Goal: Task Accomplishment & Management: Manage account settings

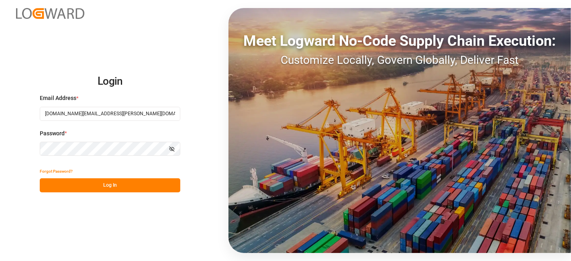
click at [111, 184] on button "Log In" at bounding box center [110, 185] width 140 height 14
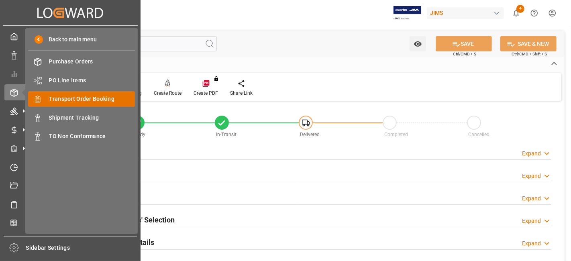
click at [105, 99] on span "Transport Order Booking" at bounding box center [92, 99] width 86 height 8
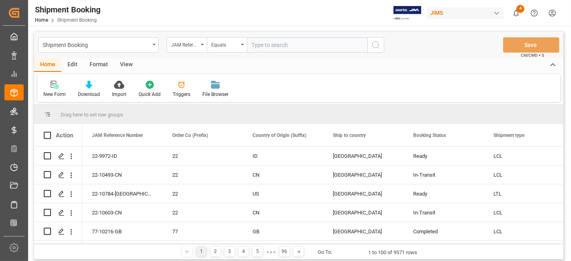
click at [267, 47] on input "text" at bounding box center [307, 44] width 120 height 15
type input "77-10563-CN"
click at [378, 47] on line "search button" at bounding box center [379, 48] width 2 height 2
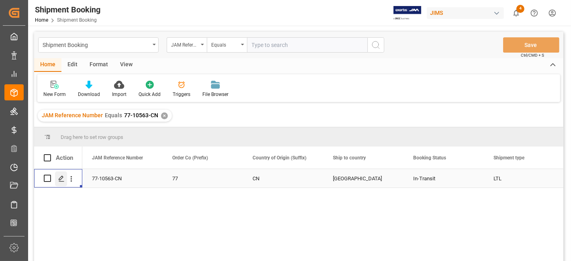
click at [61, 181] on icon "Press SPACE to select this row." at bounding box center [61, 178] width 6 height 6
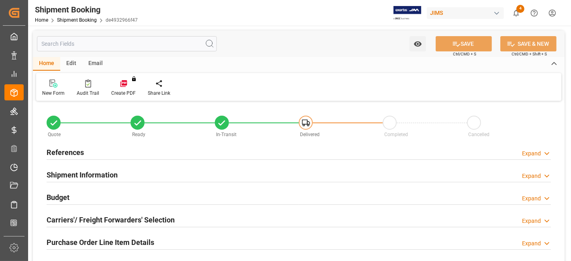
type input "0"
type input "11"
type input "8832.6504"
type input "4416.3252"
type input "11000"
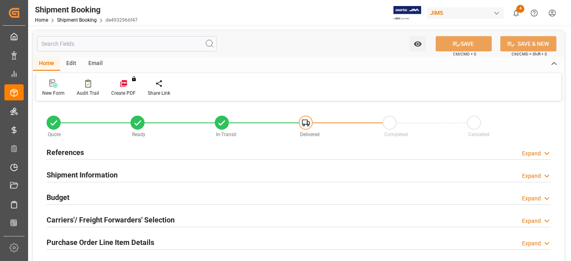
type input "106524"
type input "18-08-2025"
click at [70, 146] on div "References" at bounding box center [65, 151] width 37 height 15
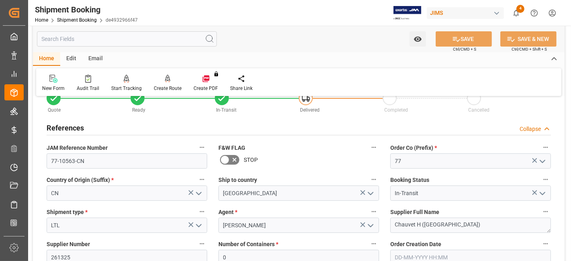
scroll to position [134, 0]
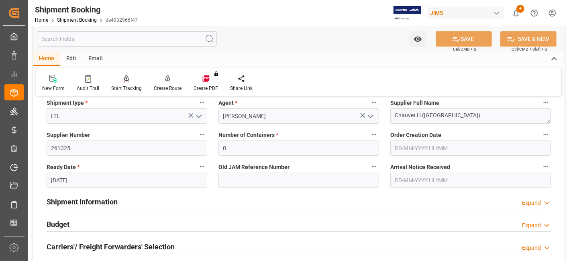
click at [83, 199] on h2 "Shipment Information" at bounding box center [82, 201] width 71 height 11
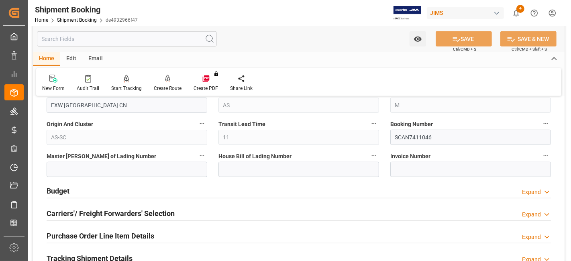
scroll to position [535, 0]
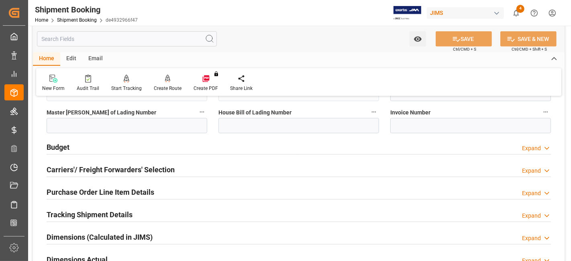
click at [80, 149] on div "Budget Expand" at bounding box center [299, 146] width 504 height 15
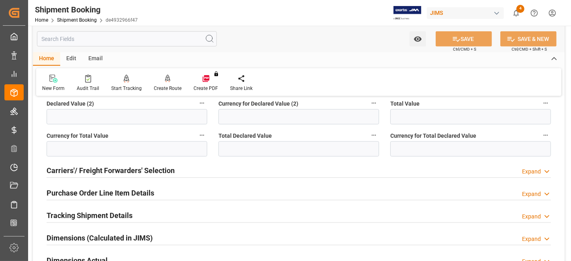
scroll to position [713, 0]
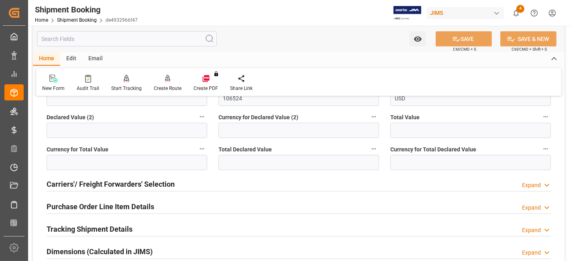
click at [120, 226] on h2 "Tracking Shipment Details" at bounding box center [90, 229] width 86 height 11
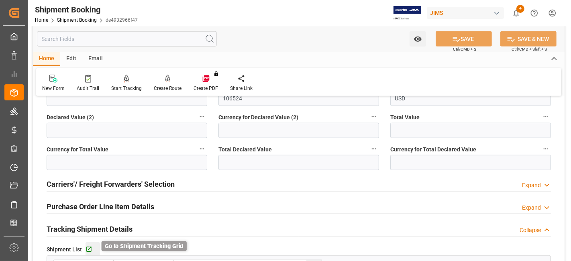
click at [89, 248] on icon "button" at bounding box center [88, 249] width 7 height 7
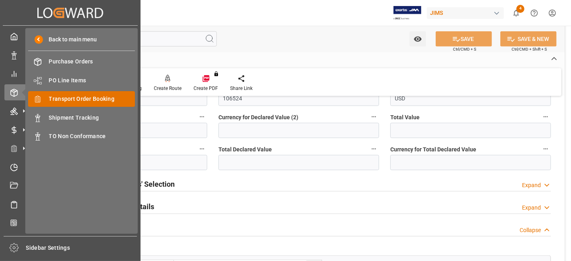
click at [95, 98] on span "Transport Order Booking" at bounding box center [92, 99] width 86 height 8
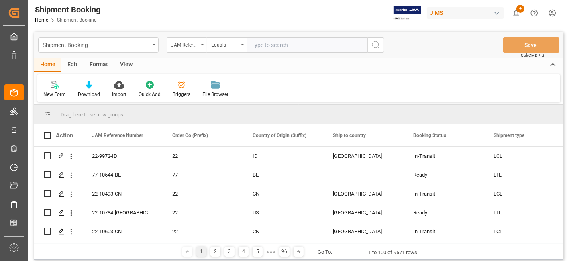
click at [260, 46] on input "text" at bounding box center [307, 44] width 120 height 15
type input "77-10445-CN"
click at [380, 47] on icon "search button" at bounding box center [376, 45] width 10 height 10
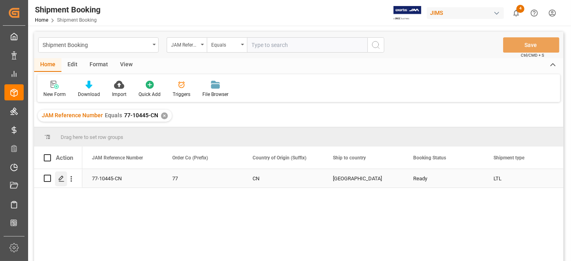
click at [62, 181] on icon "Press SPACE to select this row." at bounding box center [61, 178] width 6 height 6
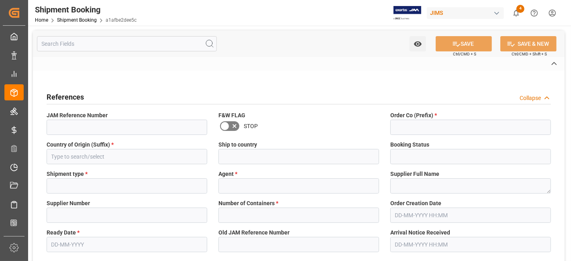
type input "77-10445-CN"
type input "77"
type input "CN"
type input "Canada"
type input "Ready"
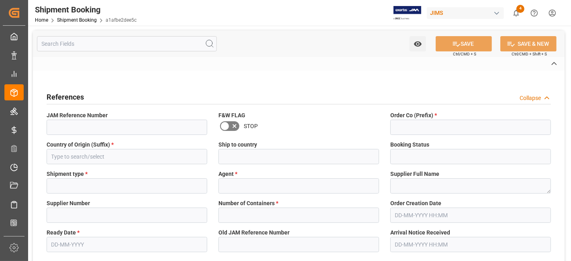
type input "LTL"
type input "[PERSON_NAME]"
type textarea "Allen & Heath (US funds China)(W/T*)-"
type input "211738"
type input "CAD"
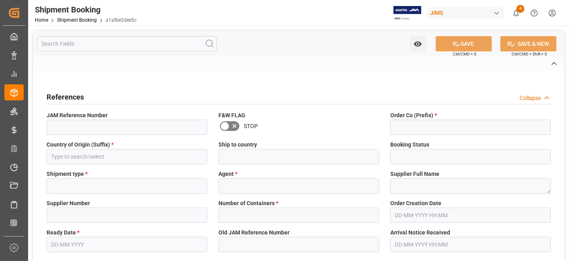
type input "USD"
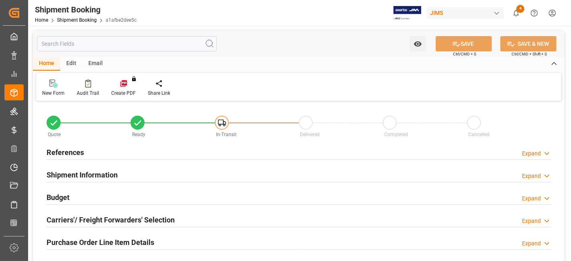
type input "0"
type input "894.0288"
type input "1700"
type input "24130.72"
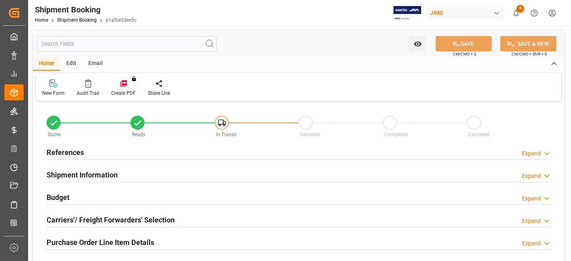
type input "22-08-2025"
click at [64, 158] on div "References" at bounding box center [65, 151] width 37 height 15
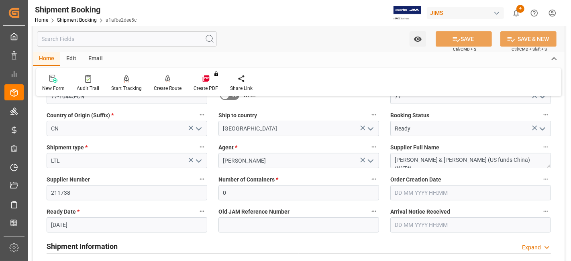
scroll to position [134, 0]
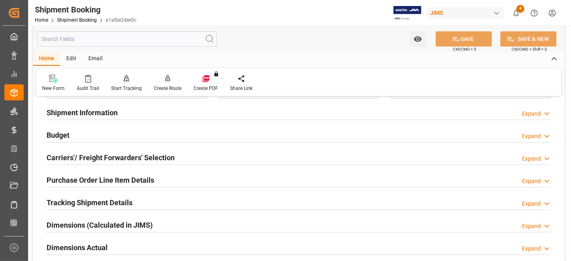
click at [104, 133] on div "Budget Expand" at bounding box center [299, 134] width 504 height 15
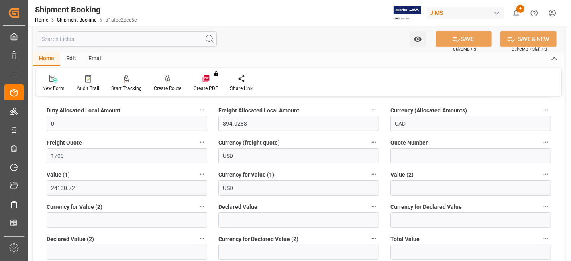
scroll to position [401, 0]
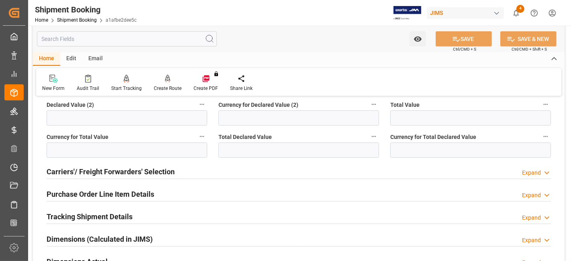
click at [157, 173] on h2 "Carriers'/ Freight Forwarders' Selection" at bounding box center [111, 171] width 128 height 11
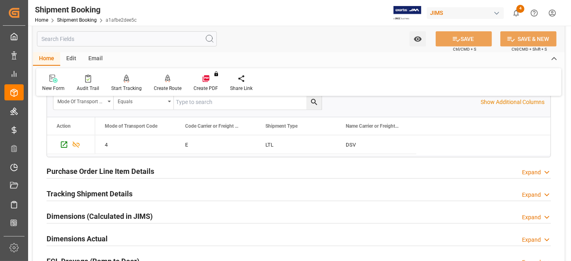
scroll to position [669, 0]
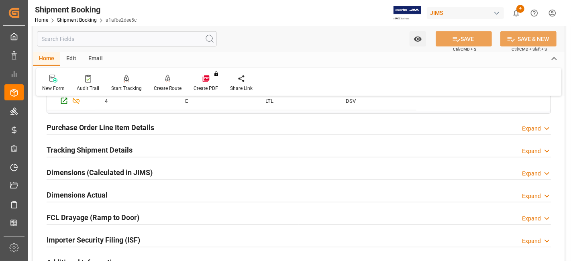
click at [100, 193] on h2 "Dimensions Actual" at bounding box center [77, 194] width 61 height 11
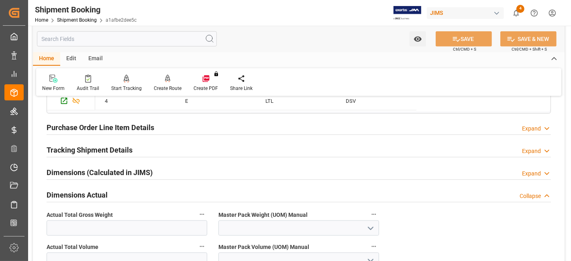
click at [100, 193] on h2 "Dimensions Actual" at bounding box center [77, 194] width 61 height 11
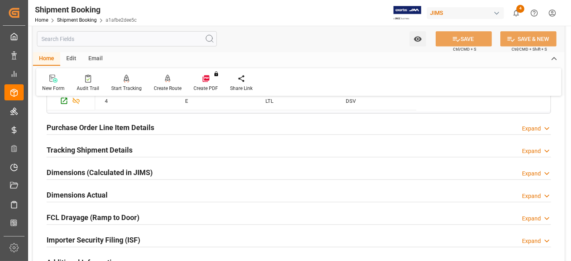
click at [104, 146] on h2 "Tracking Shipment Details" at bounding box center [90, 149] width 86 height 11
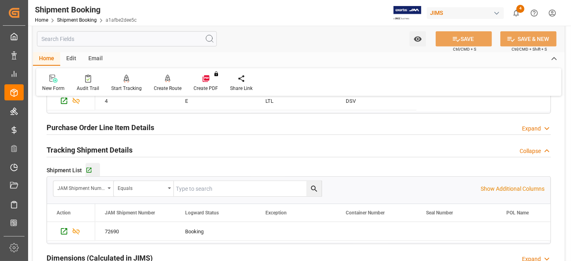
click at [93, 169] on div "Go to Shipment Tracking Grid" at bounding box center [92, 170] width 14 height 7
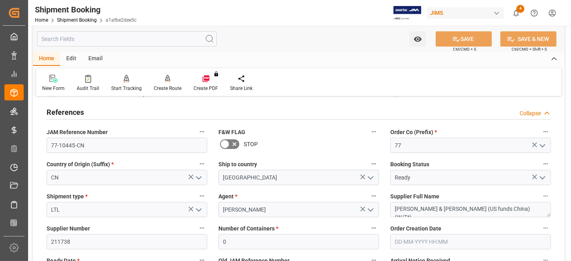
scroll to position [0, 0]
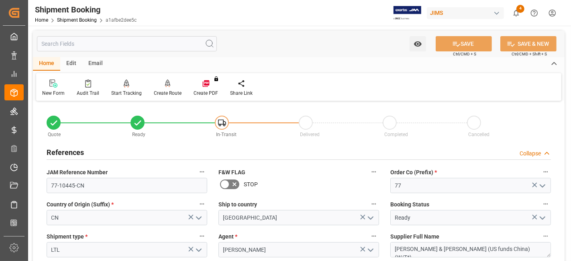
click at [80, 145] on div "References" at bounding box center [65, 151] width 37 height 15
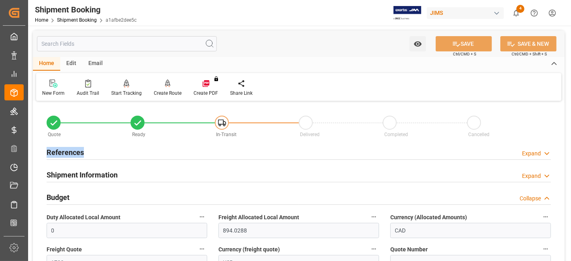
click at [80, 145] on div "References" at bounding box center [65, 151] width 37 height 15
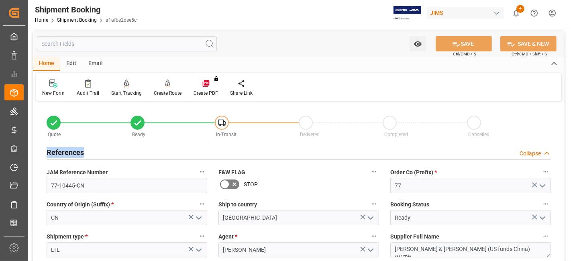
click at [82, 150] on h2 "References" at bounding box center [65, 152] width 37 height 11
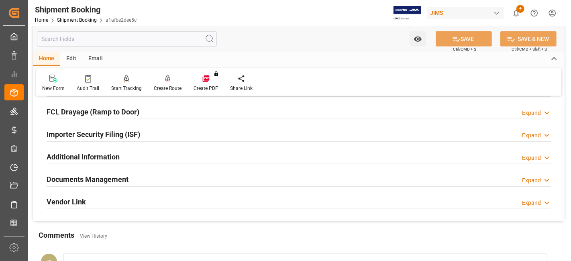
scroll to position [713, 0]
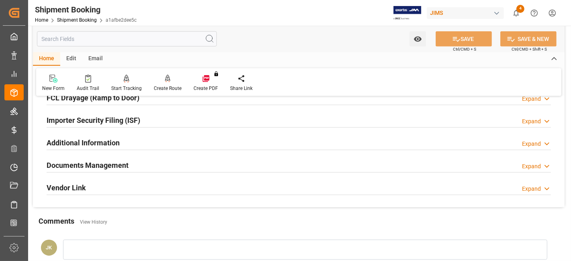
click at [92, 161] on h2 "Documents Management" at bounding box center [88, 165] width 82 height 11
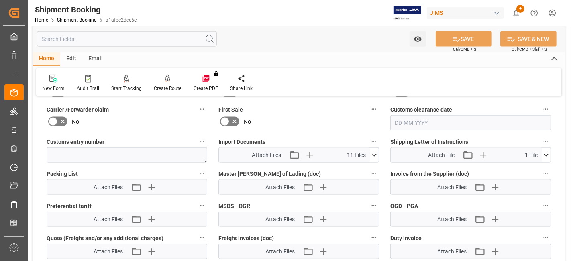
scroll to position [892, 0]
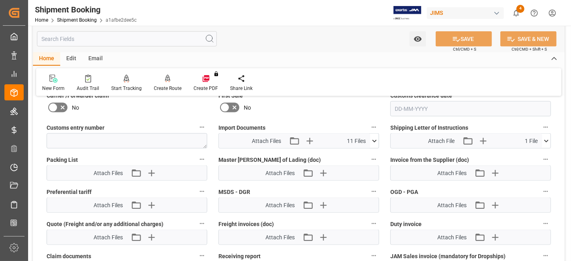
click at [374, 137] on icon at bounding box center [374, 141] width 8 height 8
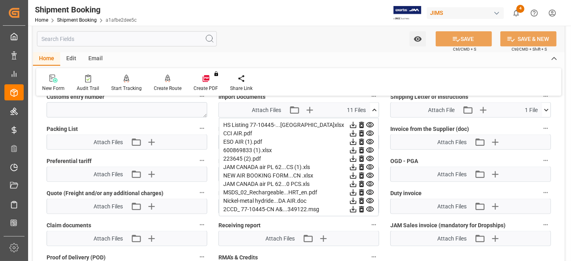
scroll to position [936, 0]
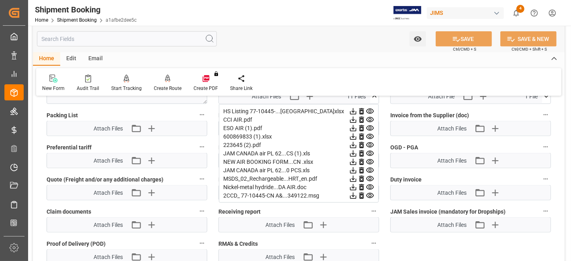
click at [177, 13] on div "Shipment Booking Home Shipment Booking a1afbe2dee5c JIMS 4 Notifications Only s…" at bounding box center [296, 13] width 548 height 26
click at [101, 110] on label "Packing List" at bounding box center [127, 115] width 161 height 11
click at [197, 110] on button "Packing List" at bounding box center [202, 115] width 10 height 10
click at [16, 93] on div at bounding box center [285, 130] width 571 height 261
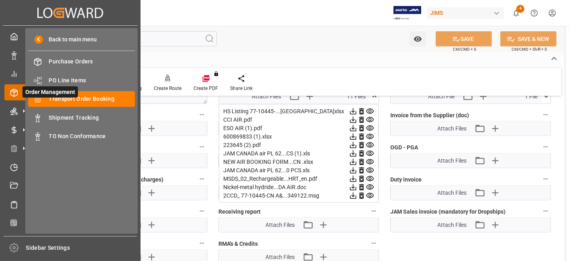
click at [15, 93] on icon at bounding box center [23, 92] width 17 height 17
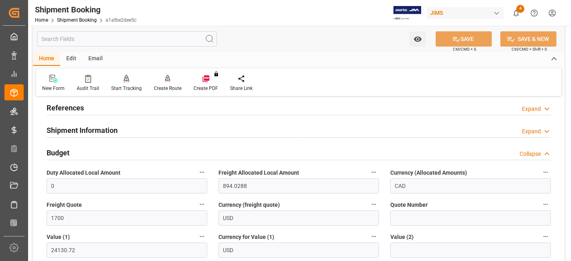
scroll to position [0, 0]
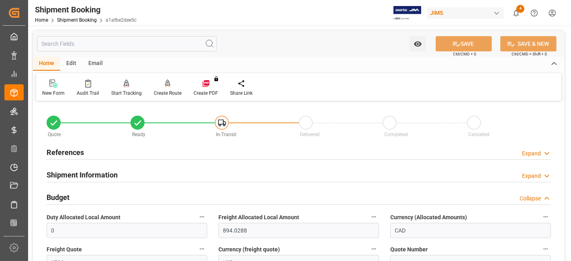
click at [92, 156] on div "References Expand" at bounding box center [299, 151] width 504 height 15
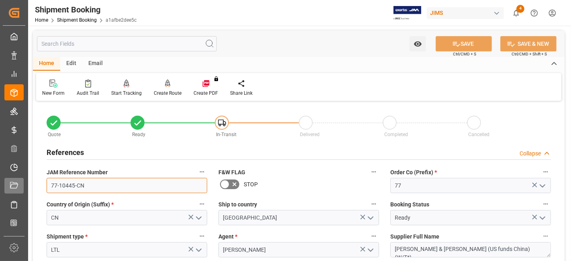
drag, startPoint x: 104, startPoint y: 187, endPoint x: 23, endPoint y: 181, distance: 81.3
click at [27, 184] on div "Created by potrace 1.15, written by Peter Selinger 2001-2017 Created by potrace…" at bounding box center [285, 130] width 571 height 261
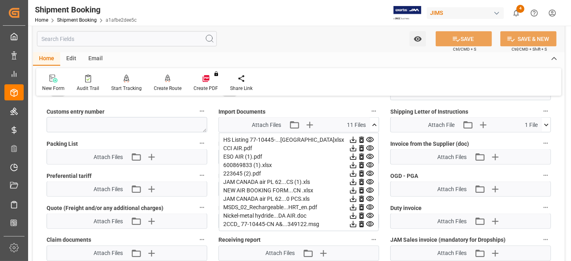
scroll to position [1070, 0]
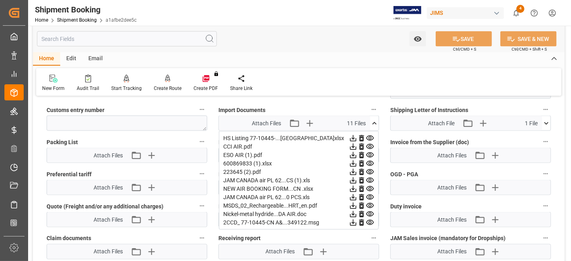
click at [352, 218] on icon at bounding box center [353, 222] width 8 height 8
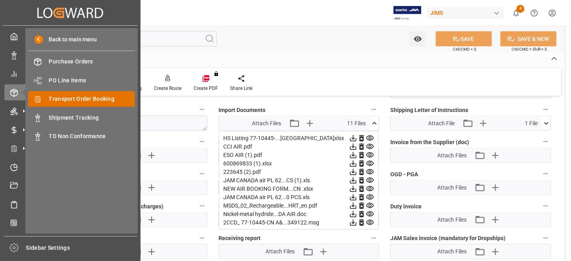
click at [87, 99] on span "Transport Order Booking" at bounding box center [92, 99] width 86 height 8
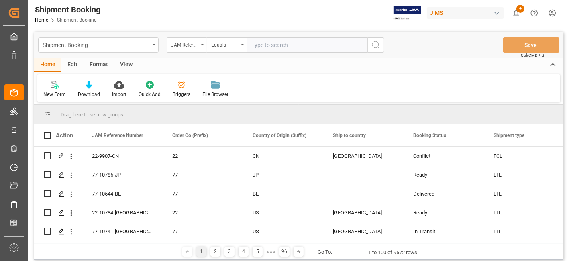
click at [268, 45] on input "text" at bounding box center [307, 44] width 120 height 15
paste input "77-10533-CN"
type input "77-10533-CN"
click at [378, 45] on icon "search button" at bounding box center [376, 45] width 10 height 10
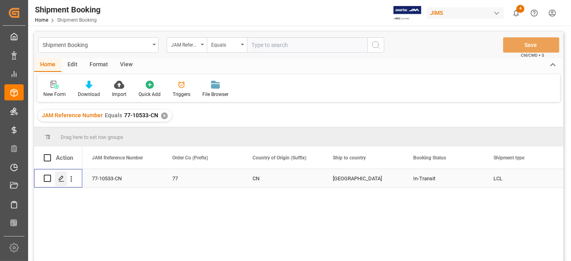
click at [62, 176] on icon "Press SPACE to select this row." at bounding box center [61, 178] width 6 height 6
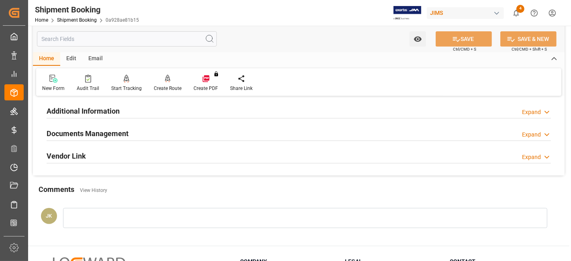
scroll to position [267, 0]
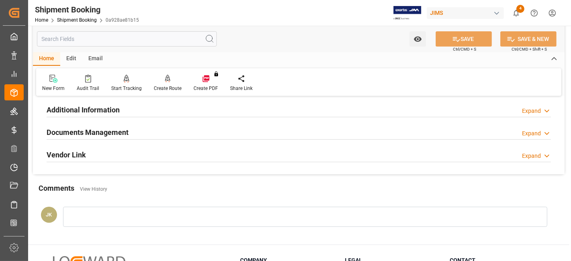
click at [131, 130] on div "Documents Management Expand" at bounding box center [299, 131] width 504 height 15
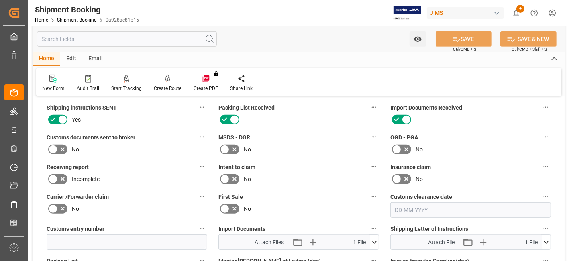
scroll to position [401, 0]
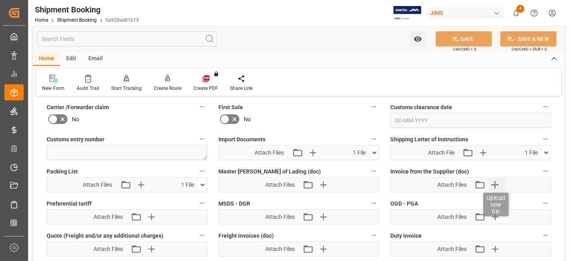
click at [497, 180] on icon "button" at bounding box center [494, 184] width 13 height 13
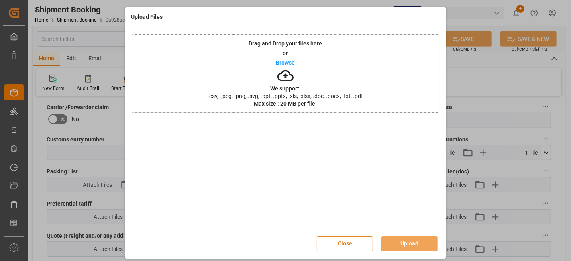
click at [339, 244] on button "Close" at bounding box center [345, 243] width 56 height 15
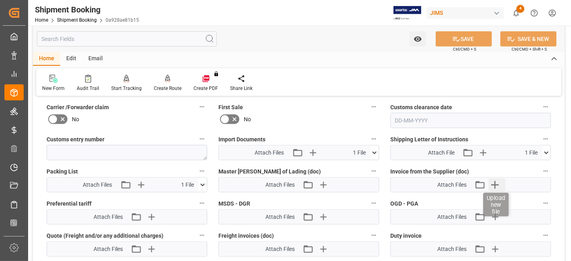
click at [498, 183] on icon "button" at bounding box center [494, 184] width 13 height 13
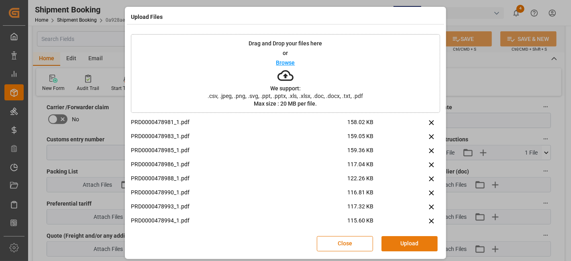
click at [405, 246] on button "Upload" at bounding box center [409, 243] width 56 height 15
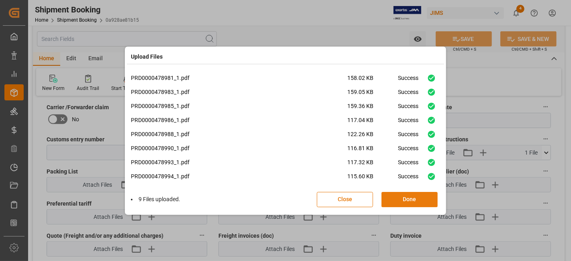
click at [407, 199] on button "Done" at bounding box center [409, 199] width 56 height 15
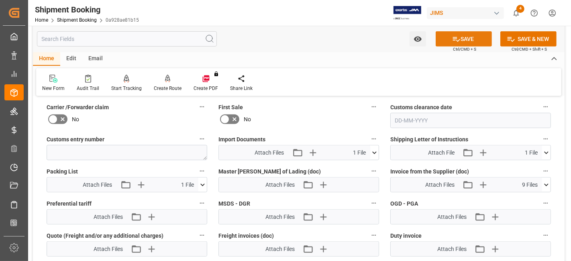
click at [447, 40] on button "SAVE" at bounding box center [463, 38] width 56 height 15
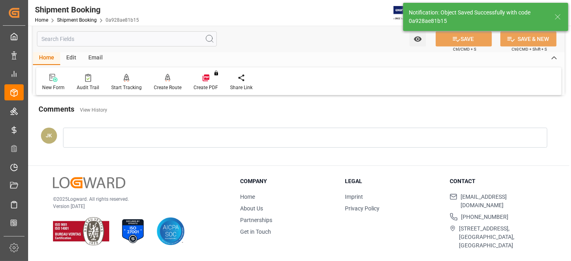
scroll to position [340, 0]
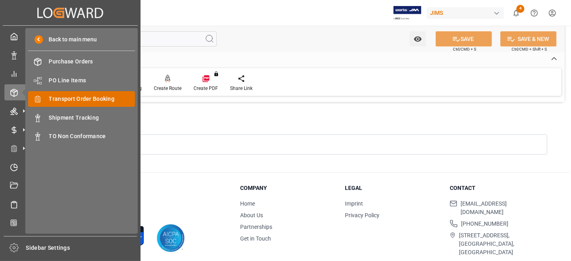
click at [102, 97] on span "Transport Order Booking" at bounding box center [92, 99] width 86 height 8
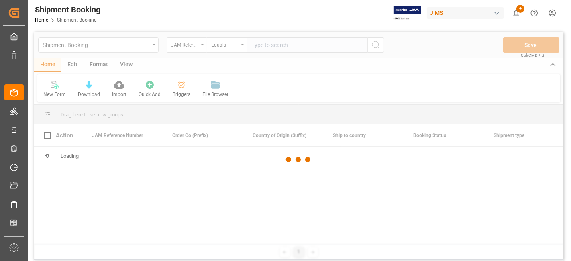
click at [282, 48] on div at bounding box center [298, 160] width 529 height 256
click at [269, 45] on input "text" at bounding box center [307, 44] width 120 height 15
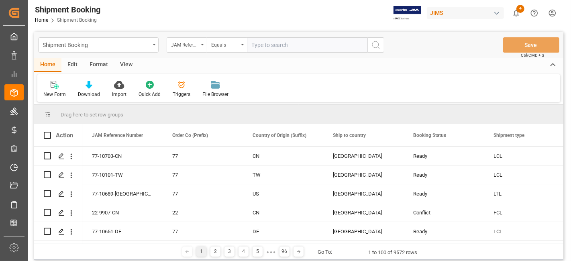
paste input "77-10655-US"
type input "77-10655-US"
click at [370, 51] on button "search button" at bounding box center [375, 44] width 17 height 15
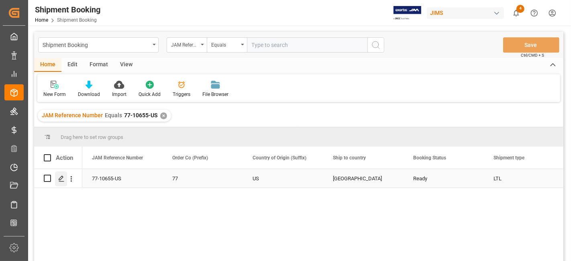
click at [64, 179] on div "Press SPACE to select this row." at bounding box center [61, 178] width 12 height 15
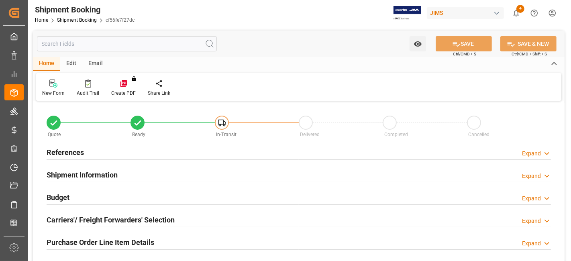
type input "0"
type input "25-08-2025"
click at [80, 153] on h2 "References" at bounding box center [65, 152] width 37 height 11
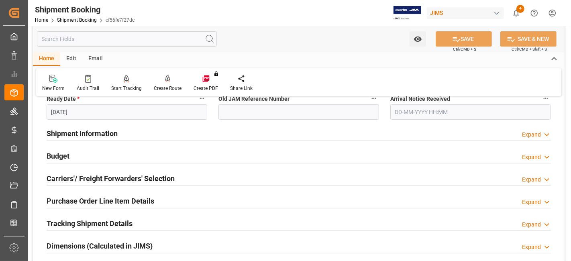
scroll to position [223, 0]
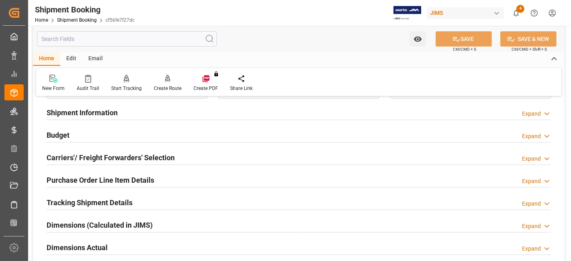
click at [87, 157] on h2 "Carriers'/ Freight Forwarders' Selection" at bounding box center [111, 157] width 128 height 11
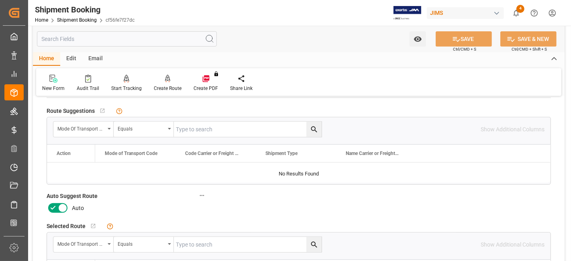
scroll to position [356, 0]
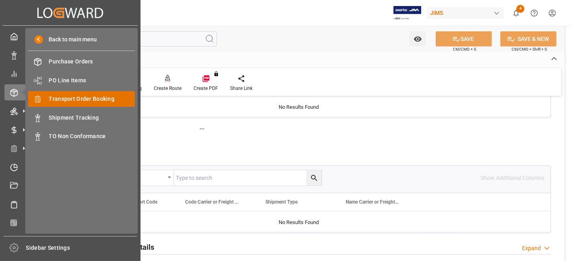
click at [93, 102] on span "Transport Order Booking" at bounding box center [92, 99] width 86 height 8
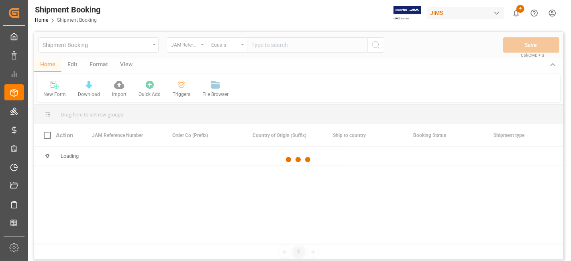
click at [260, 46] on div at bounding box center [298, 160] width 529 height 256
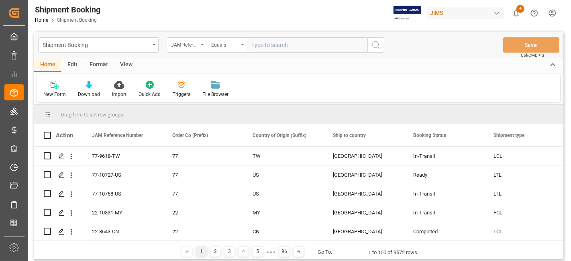
click at [260, 46] on input "text" at bounding box center [307, 44] width 120 height 15
paste input "77-10768-US"
type input "77-10768-US"
click at [375, 44] on icon "search button" at bounding box center [376, 45] width 10 height 10
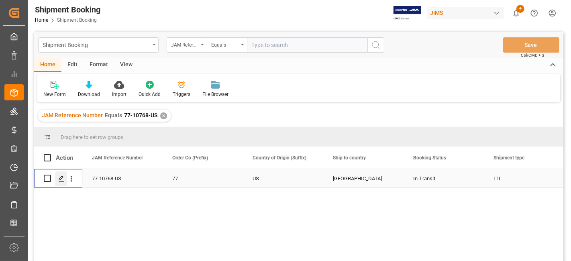
click at [59, 178] on icon "Press SPACE to select this row." at bounding box center [61, 178] width 6 height 6
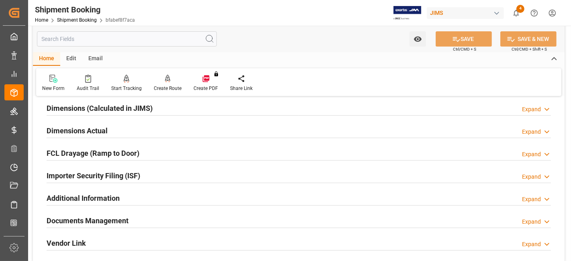
scroll to position [223, 0]
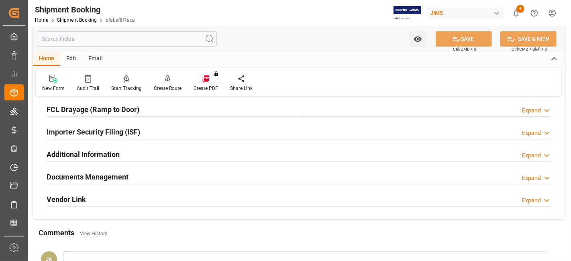
click at [59, 175] on h2 "Documents Management" at bounding box center [88, 176] width 82 height 11
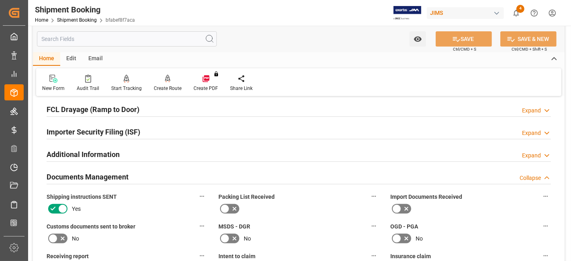
scroll to position [267, 0]
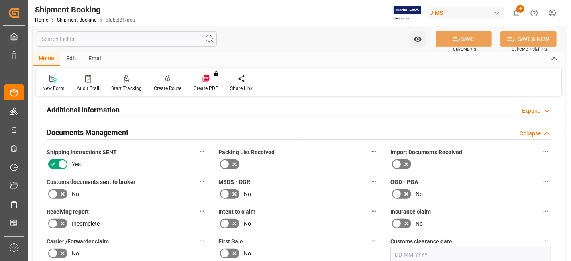
click at [58, 191] on icon at bounding box center [63, 194] width 10 height 10
click at [0, 0] on input "checkbox" at bounding box center [0, 0] width 0 height 0
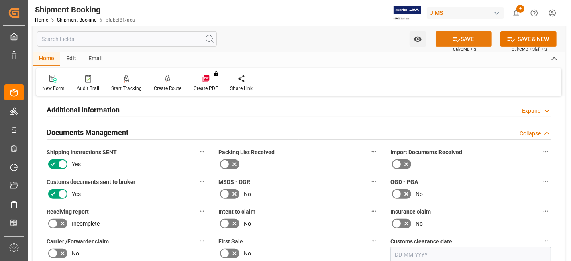
click at [458, 44] on button "SAVE" at bounding box center [463, 38] width 56 height 15
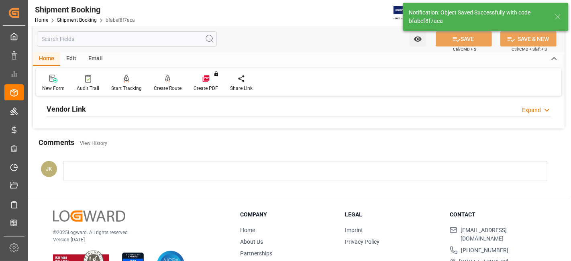
scroll to position [295, 0]
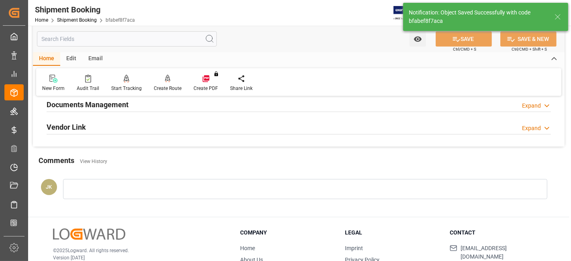
click at [257, 105] on div "Documents Management Expand" at bounding box center [299, 103] width 504 height 15
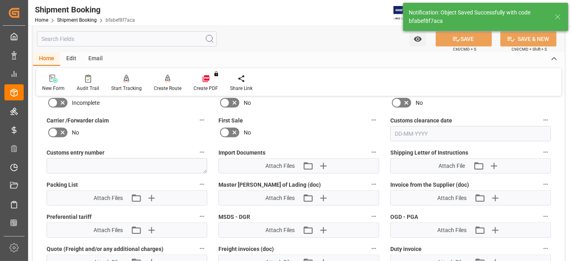
scroll to position [429, 0]
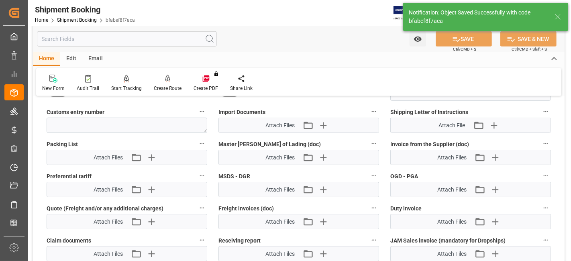
click at [327, 127] on div "Attach Files Attach existing file Upload new file" at bounding box center [299, 125] width 160 height 14
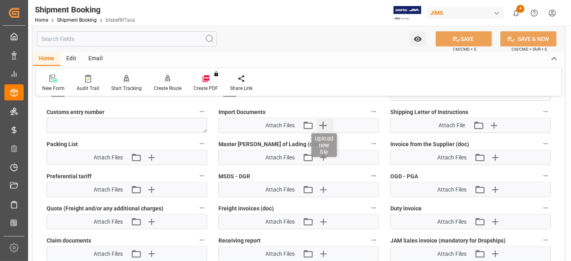
click at [325, 122] on icon "button" at bounding box center [323, 125] width 13 height 13
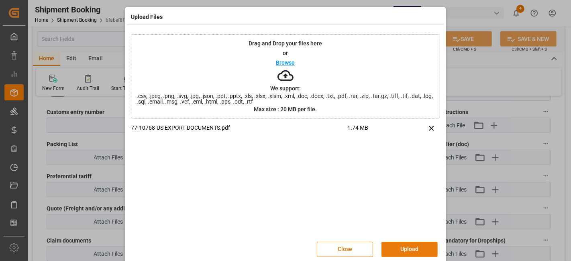
click at [401, 246] on button "Upload" at bounding box center [409, 249] width 56 height 15
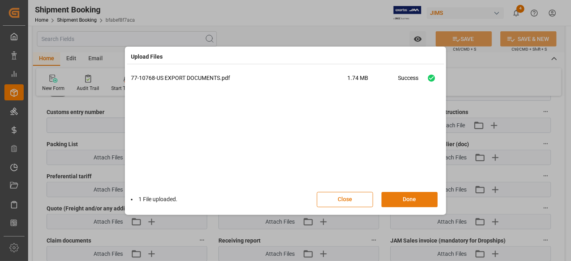
click at [403, 194] on button "Done" at bounding box center [409, 199] width 56 height 15
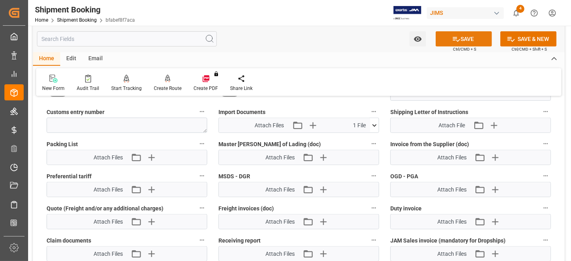
click at [456, 43] on icon at bounding box center [456, 39] width 8 height 8
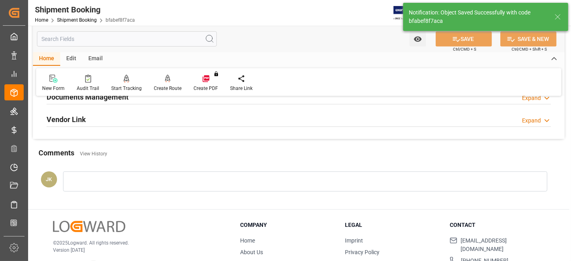
scroll to position [250, 0]
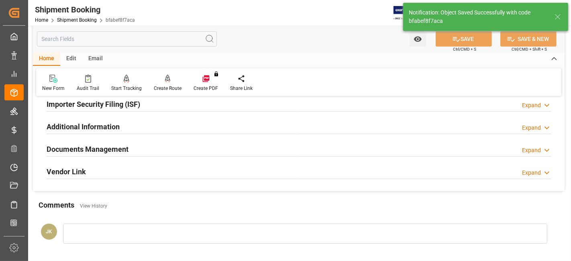
click at [156, 148] on div "Documents Management Expand" at bounding box center [299, 148] width 504 height 15
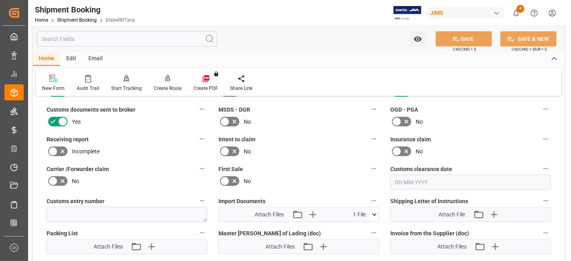
scroll to position [340, 0]
click at [311, 210] on icon "button" at bounding box center [312, 214] width 13 height 13
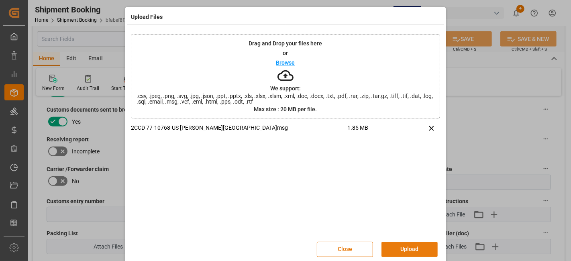
click at [402, 246] on button "Upload" at bounding box center [409, 249] width 56 height 15
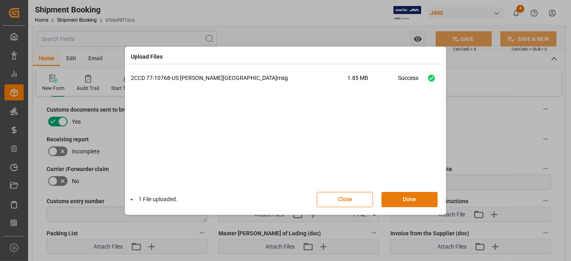
click at [401, 200] on button "Done" at bounding box center [409, 199] width 56 height 15
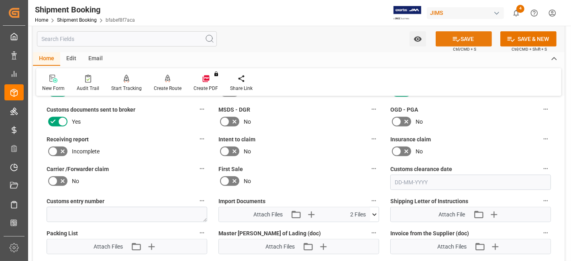
click at [441, 43] on button "SAVE" at bounding box center [463, 38] width 56 height 15
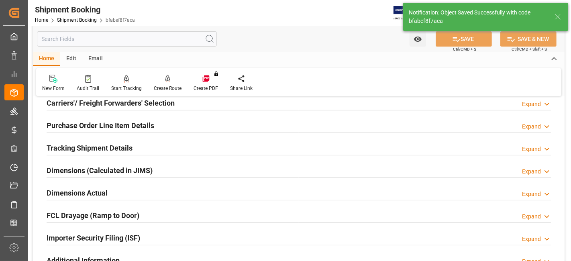
scroll to position [117, 0]
click at [85, 147] on h2 "Tracking Shipment Details" at bounding box center [90, 147] width 86 height 11
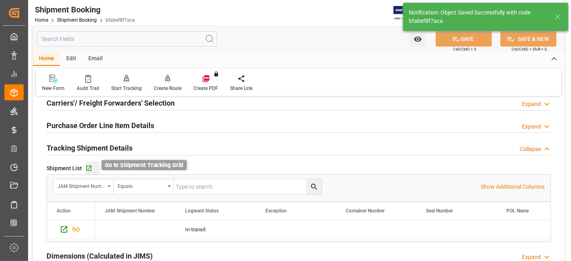
click at [86, 169] on icon "button" at bounding box center [88, 168] width 5 height 5
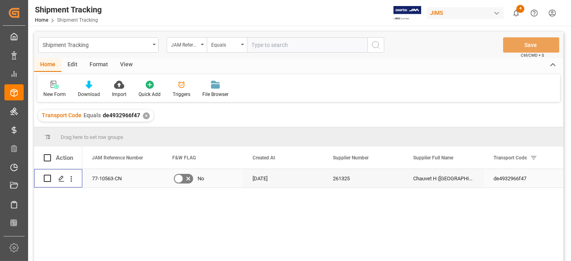
click at [59, 180] on icon "Press SPACE to select this row." at bounding box center [61, 178] width 6 height 6
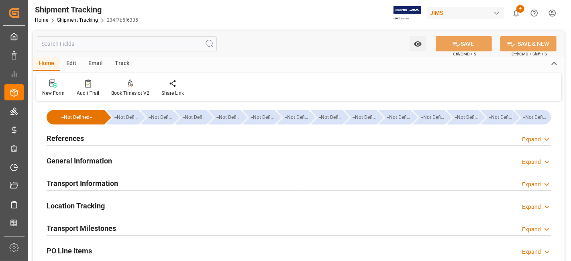
type input "21-08-2025 00:00"
type input "21-08-2025 16:00"
type input "23-08-2025 15:06"
type input "25-08-2025 17:50"
type input "25-08-2025 20:03"
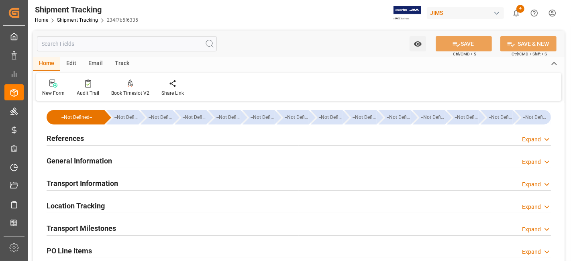
type input "[DATE]"
type input "28-08-2025 11:15"
type input "04-09-2025 14:14"
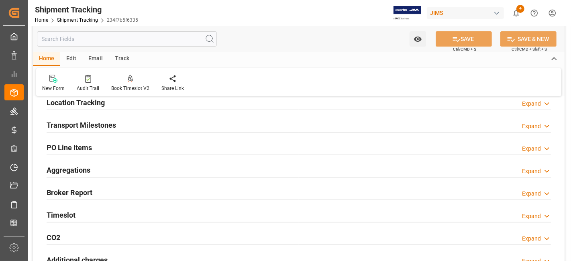
scroll to position [89, 0]
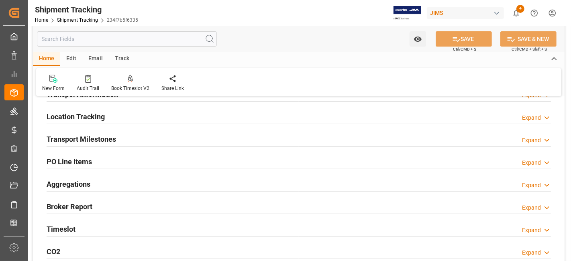
click at [151, 144] on div "Transport Milestones Expand" at bounding box center [299, 138] width 504 height 15
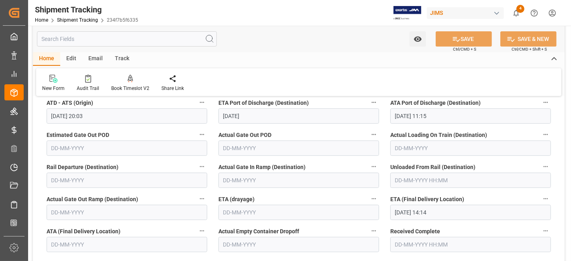
scroll to position [223, 0]
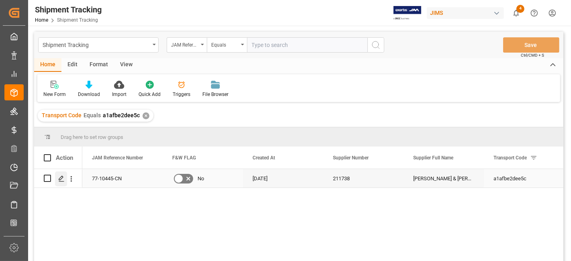
click at [61, 176] on polygon "Press SPACE to select this row." at bounding box center [61, 178] width 4 height 4
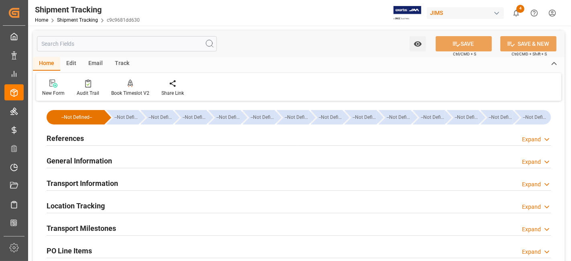
type input "05-08-2025"
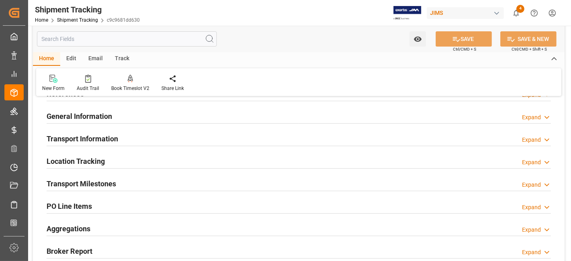
click at [173, 173] on div "Transport Milestones Expand" at bounding box center [298, 184] width 515 height 22
click at [167, 184] on div "Transport Milestones Expand" at bounding box center [299, 182] width 504 height 15
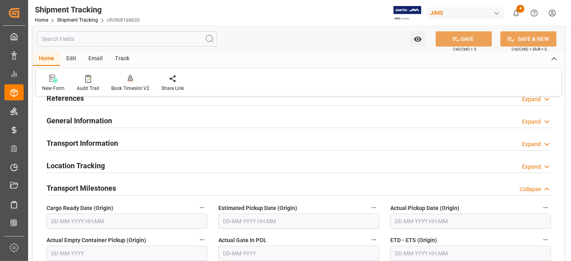
scroll to position [0, 0]
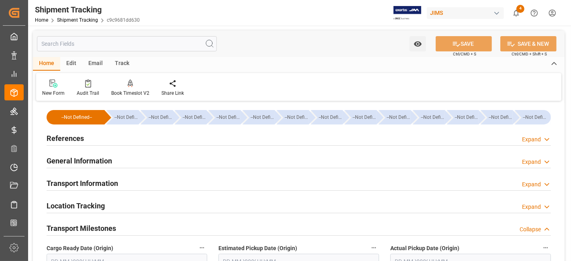
click at [126, 140] on div "References Expand" at bounding box center [299, 137] width 504 height 15
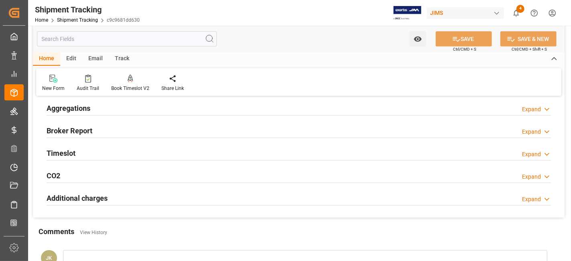
scroll to position [535, 0]
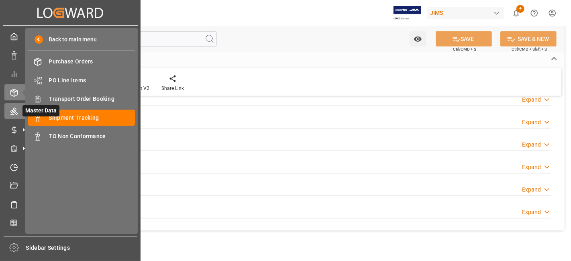
click at [16, 112] on icon at bounding box center [13, 111] width 7 height 7
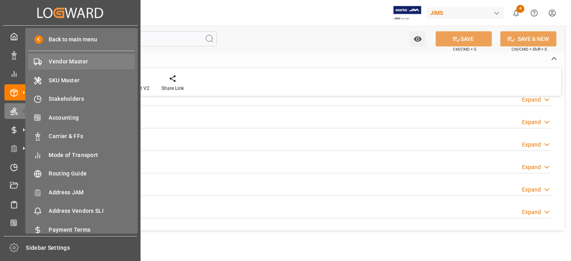
click at [84, 65] on span "Vendor Master" at bounding box center [92, 61] width 86 height 8
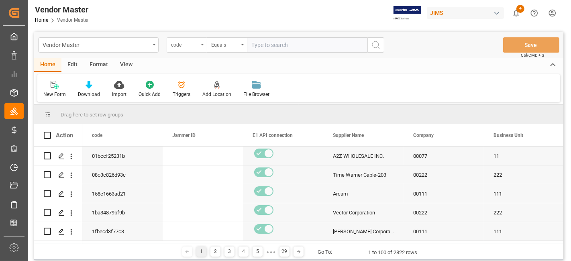
click at [197, 46] on div "code" at bounding box center [184, 43] width 27 height 9
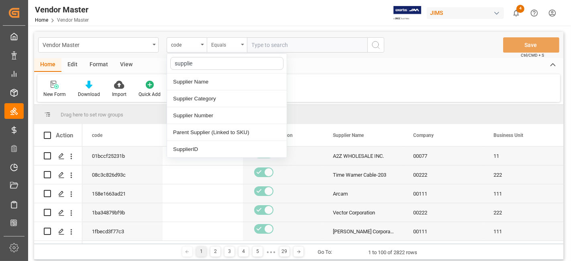
type input "supplier"
click at [224, 118] on div "Supplier Number" at bounding box center [227, 115] width 120 height 17
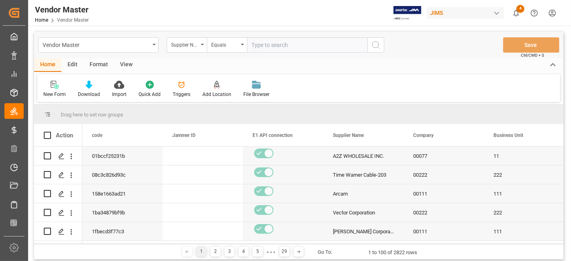
click at [268, 43] on input "text" at bounding box center [307, 44] width 120 height 15
paste input "1285"
type input "1285"
click at [374, 45] on icon "search button" at bounding box center [376, 45] width 10 height 10
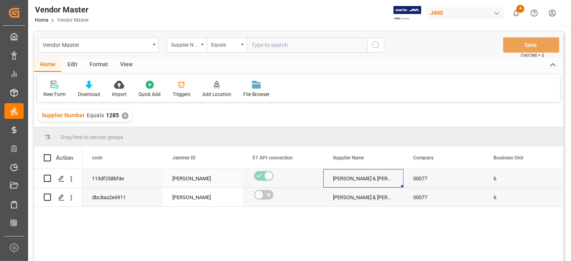
click at [339, 179] on div "Allen & Heath" at bounding box center [363, 178] width 80 height 18
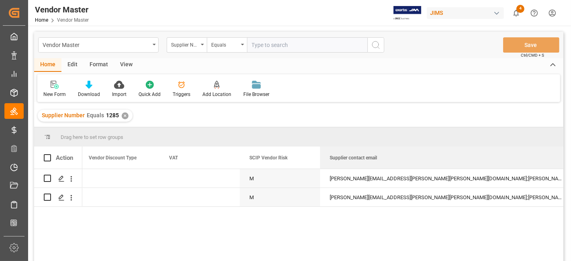
drag, startPoint x: 399, startPoint y: 157, endPoint x: 570, endPoint y: 159, distance: 171.4
click at [569, 159] on div "Vendor Master Home Vendor Master JIMS 4 Notifications Only show unread All Watc…" at bounding box center [298, 130] width 541 height 261
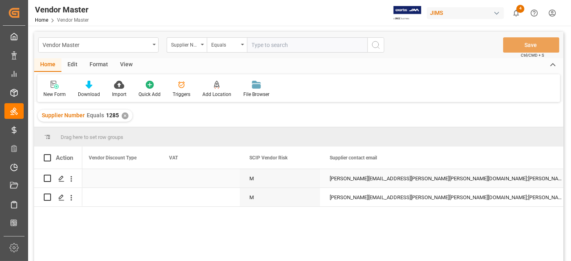
click at [393, 177] on div "Lee.Peters@allen-heath.com;Beryl.Abbott@allen-heath.com;Fiona.Viney@allen-heath…" at bounding box center [446, 178] width 252 height 18
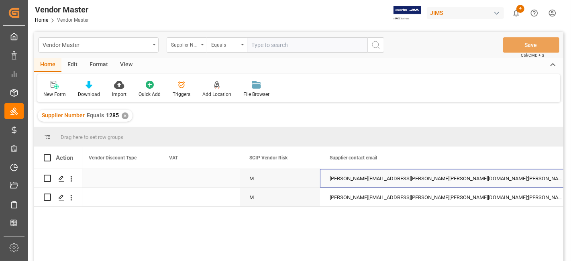
click at [393, 177] on div "Lee.Peters@allen-heath.com;Beryl.Abbott@allen-heath.com;Fiona.Viney@allen-heath…" at bounding box center [446, 178] width 252 height 18
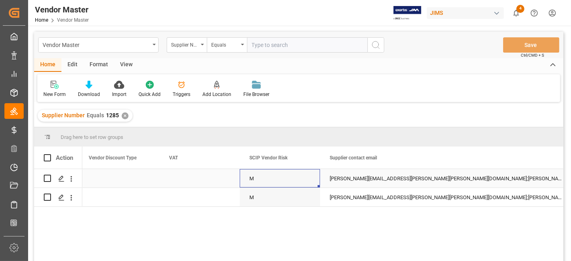
click at [268, 180] on div "M" at bounding box center [279, 178] width 61 height 18
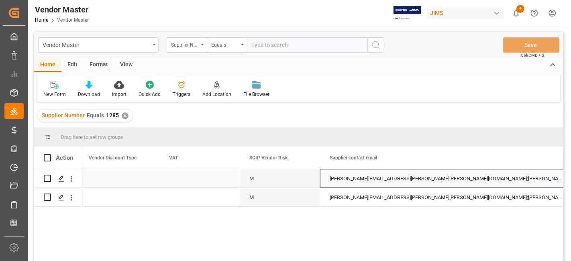
click at [373, 182] on div "Lee.Peters@allen-heath.com;Beryl.Abbott@allen-heath.com;Fiona.Viney@allen-heath…" at bounding box center [446, 178] width 252 height 18
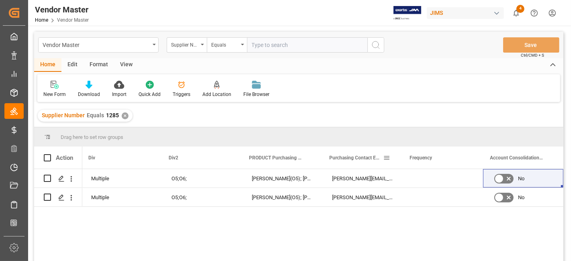
click at [319, 156] on div "Purchasing Contact Email" at bounding box center [359, 157] width 80 height 22
drag, startPoint x: 319, startPoint y: 159, endPoint x: 319, endPoint y: 169, distance: 10.4
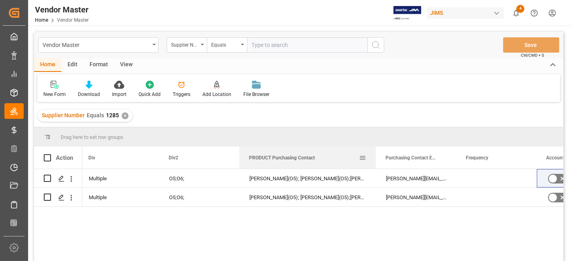
drag, startPoint x: 319, startPoint y: 157, endPoint x: 373, endPoint y: 158, distance: 54.2
click at [374, 158] on div at bounding box center [375, 157] width 3 height 22
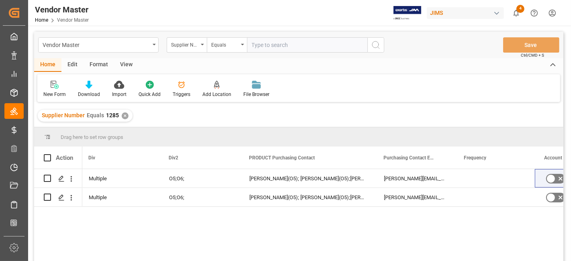
click at [271, 46] on input "text" at bounding box center [307, 44] width 120 height 15
click at [124, 117] on div "✕" at bounding box center [125, 115] width 7 height 7
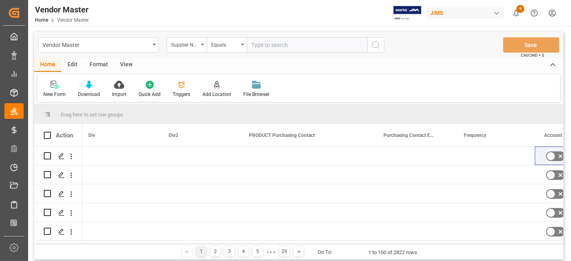
scroll to position [0, 4670]
click at [268, 45] on input "text" at bounding box center [307, 44] width 120 height 15
paste input "582064"
type input "582064"
click at [376, 47] on icon "search button" at bounding box center [376, 45] width 10 height 10
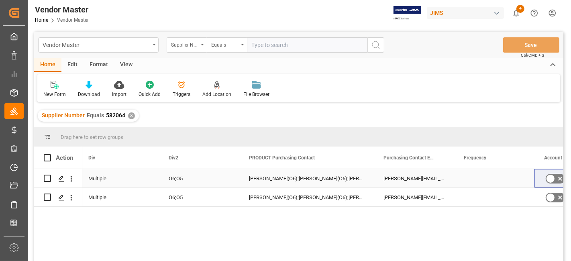
click at [252, 181] on div "Connie Fontanella(O6);Helene Bleho(O6);Claus Frostell(O6);Jennifer Shi(O5); Sat…" at bounding box center [306, 178] width 134 height 18
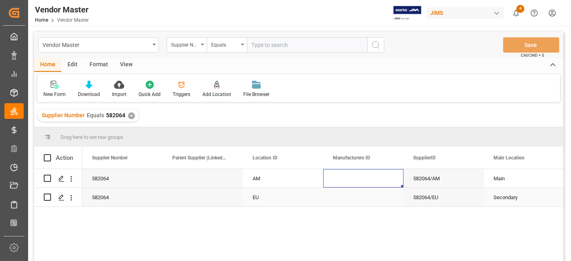
scroll to position [0, 1047]
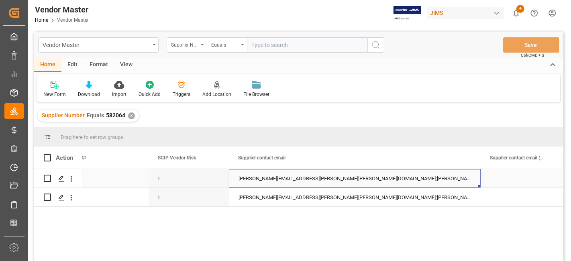
click at [315, 176] on div "Lee.Stein@martin-audio.com;ryan.fournier@focusrite.com;mike.watson@martin-audio…" at bounding box center [355, 178] width 252 height 18
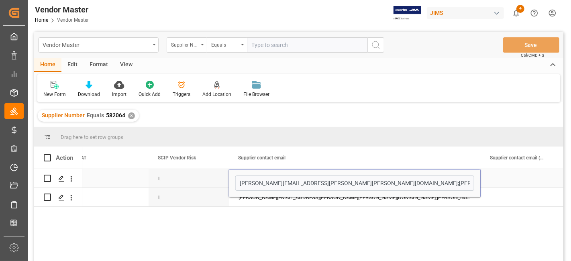
click at [315, 176] on input "Lee.Stein@martin-audio.com;ryan.fournier@focusrite.com;mike.watson@martin-audio…" at bounding box center [354, 182] width 239 height 15
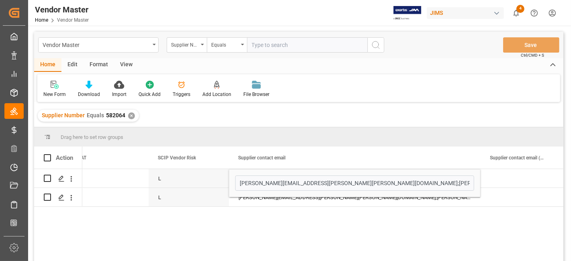
click at [132, 115] on div "✕" at bounding box center [131, 115] width 7 height 7
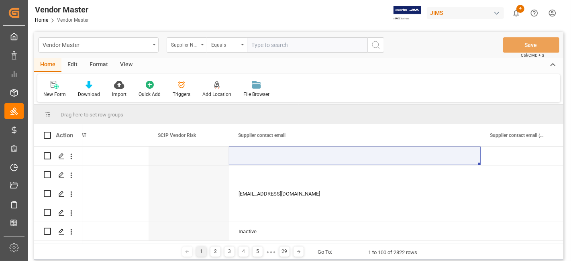
scroll to position [0, 3225]
click at [266, 49] on input "text" at bounding box center [307, 44] width 120 height 15
paste input "203756"
type input "203756"
click at [373, 53] on div "Vendor Master Supplier Number Equals 203756 Save Ctrl/CMD + S" at bounding box center [298, 45] width 529 height 26
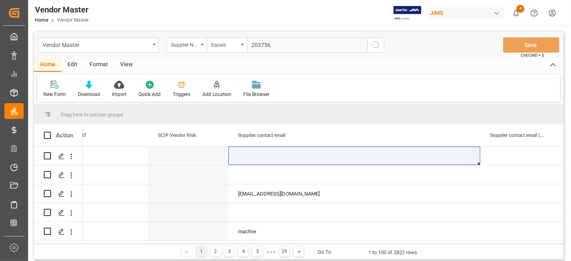
click at [374, 48] on icon "search button" at bounding box center [376, 45] width 10 height 10
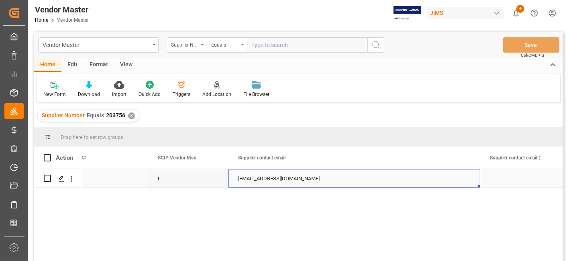
click at [292, 180] on div "svanover@lowellmfg.com" at bounding box center [354, 178] width 252 height 18
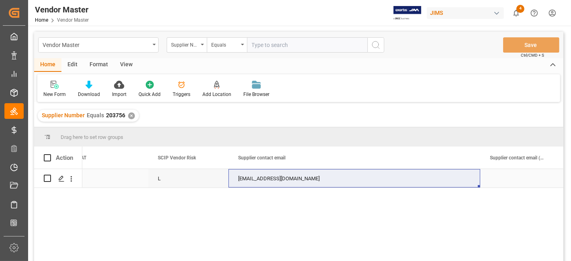
click at [365, 181] on div "svanover@lowellmfg.com" at bounding box center [354, 178] width 252 height 18
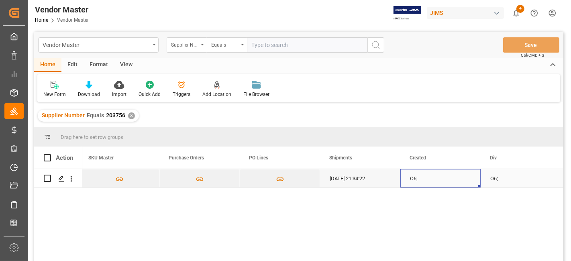
scroll to position [0, 4721]
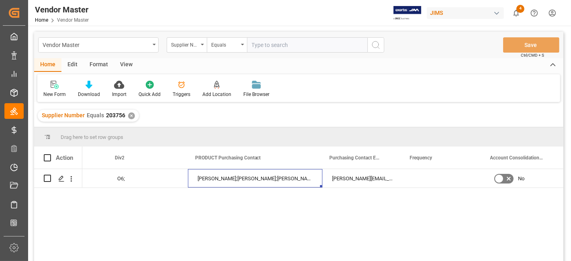
click at [130, 116] on div "✕" at bounding box center [131, 115] width 7 height 7
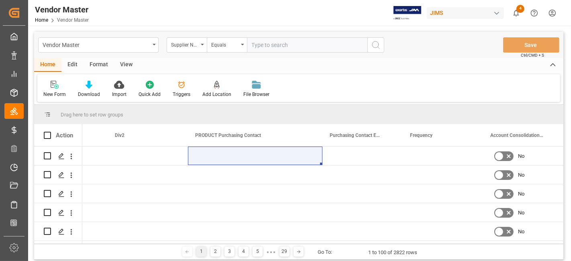
scroll to position [0, 4723]
click at [259, 49] on input "text" at bounding box center [307, 44] width 120 height 15
click at [260, 45] on input "text" at bounding box center [307, 44] width 120 height 15
paste input "765858"
type input "765858"
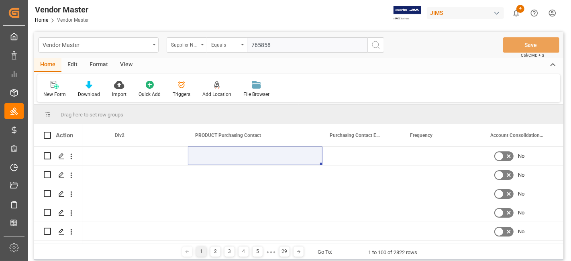
click at [380, 42] on icon "search button" at bounding box center [376, 45] width 10 height 10
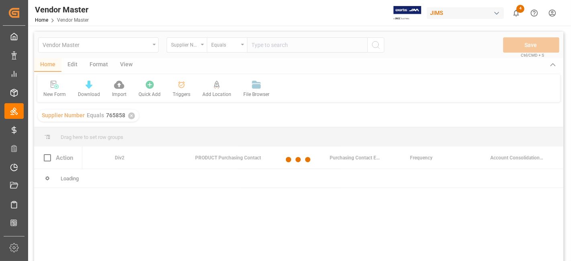
scroll to position [0, 4721]
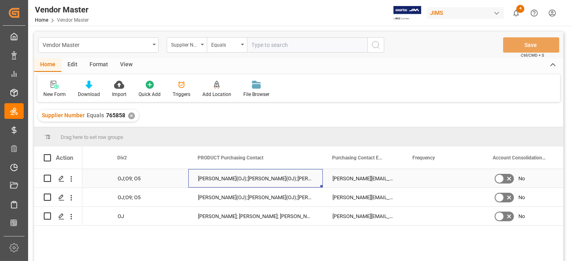
click at [227, 181] on div "Anthony Beepat(OJ);Mark Lahey(OJ);Simone Creswell(O9); Jennifer Shi(O5); Satish…" at bounding box center [255, 178] width 134 height 18
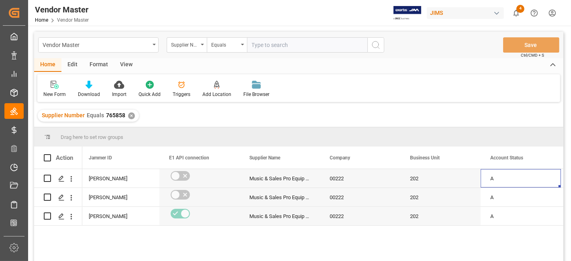
scroll to position [0, 164]
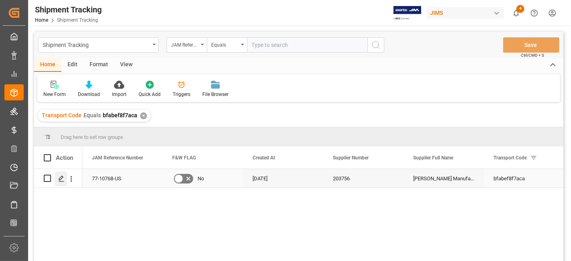
click at [57, 180] on div "Press SPACE to select this row." at bounding box center [61, 178] width 12 height 15
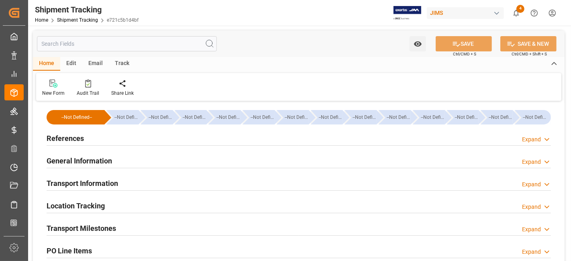
type input "[DATE]"
click at [101, 139] on div "References Expand" at bounding box center [299, 137] width 504 height 15
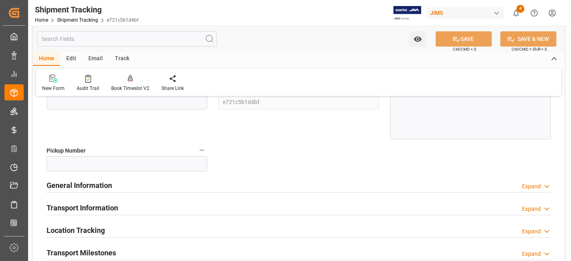
click at [110, 184] on h2 "General Information" at bounding box center [79, 185] width 65 height 11
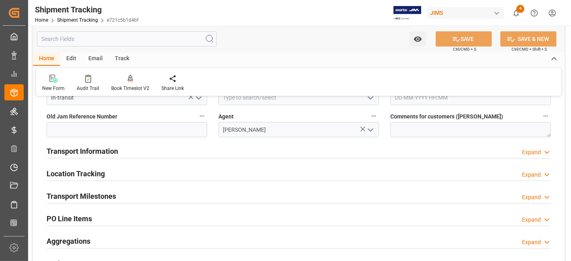
scroll to position [267, 0]
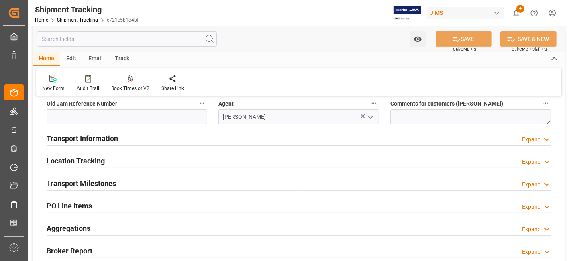
click at [114, 136] on h2 "Transport Information" at bounding box center [82, 138] width 71 height 11
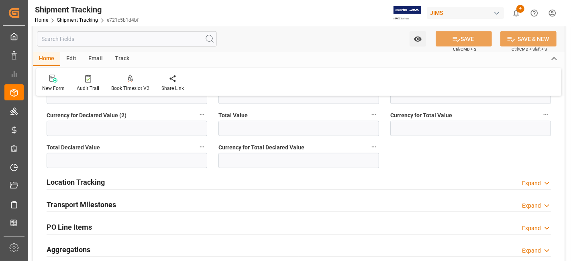
scroll to position [624, 0]
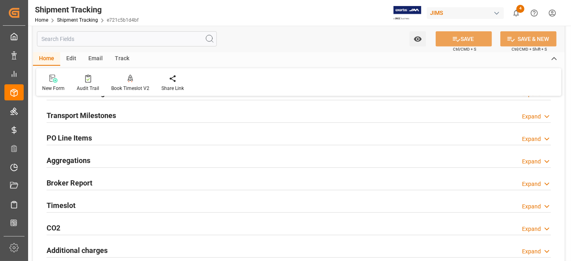
click at [116, 116] on div "Transport Milestones Expand" at bounding box center [299, 114] width 504 height 15
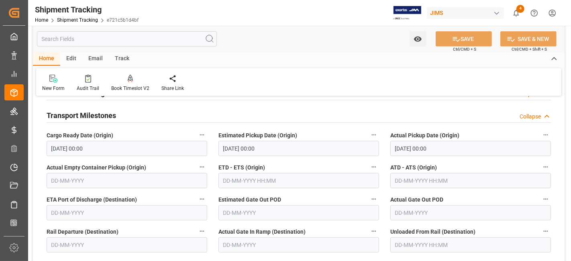
click at [418, 175] on input "text" at bounding box center [470, 180] width 161 height 15
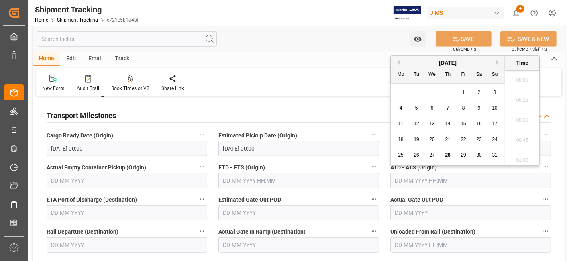
scroll to position [1266, 0]
click at [279, 182] on input "text" at bounding box center [298, 180] width 161 height 15
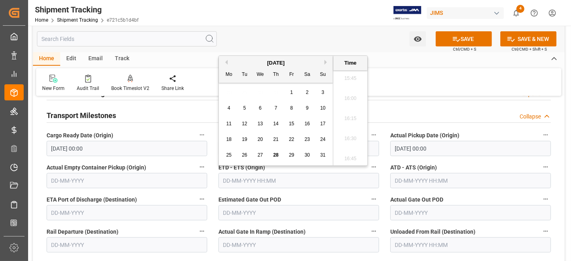
click at [276, 159] on div "28" at bounding box center [276, 156] width 10 height 10
type input "[DATE] 00:00"
click at [317, 192] on div "Estimated Gate Out POD" at bounding box center [299, 207] width 172 height 32
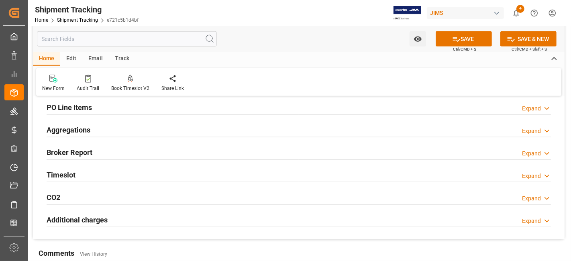
scroll to position [758, 0]
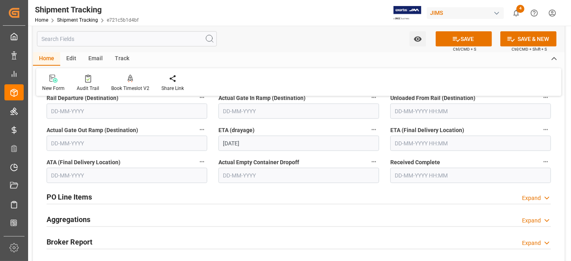
click at [414, 138] on input "text" at bounding box center [470, 143] width 161 height 15
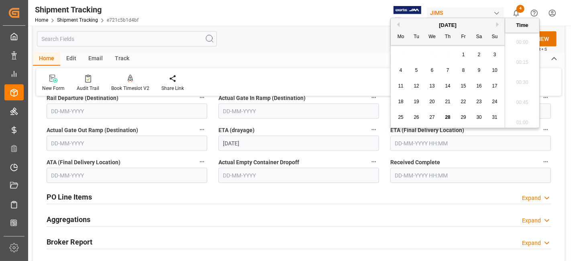
scroll to position [1266, 0]
click at [295, 142] on input "[DATE]" at bounding box center [298, 143] width 161 height 15
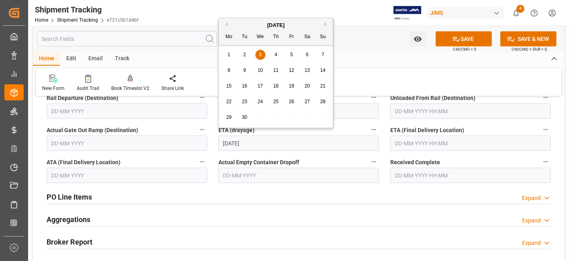
drag, startPoint x: 289, startPoint y: 144, endPoint x: 185, endPoint y: 145, distance: 104.0
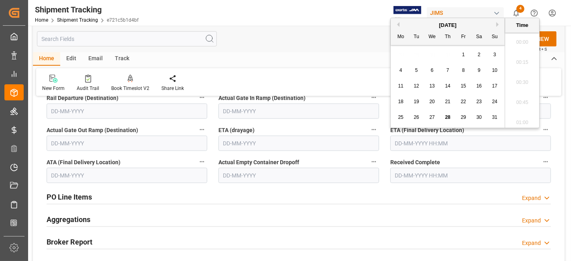
click at [461, 141] on input "text" at bounding box center [470, 143] width 161 height 15
click at [495, 26] on div "[DATE]" at bounding box center [448, 25] width 114 height 8
click at [495, 23] on div "[DATE]" at bounding box center [448, 25] width 114 height 8
click at [498, 24] on button "Next Month" at bounding box center [498, 24] width 5 height 5
click at [462, 57] on span "5" at bounding box center [463, 55] width 3 height 6
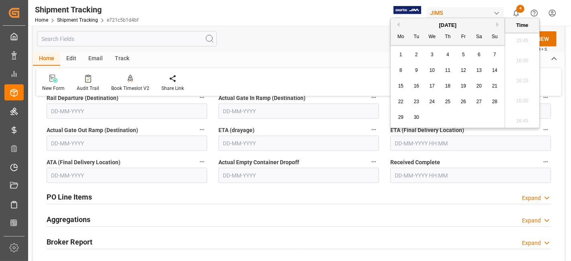
type input "[DATE] 00:00"
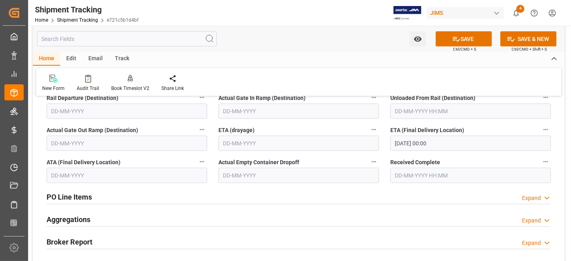
click at [442, 191] on div "PO Line Items Expand" at bounding box center [299, 196] width 504 height 15
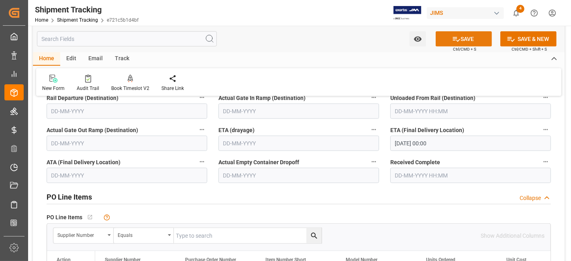
click at [454, 41] on icon at bounding box center [456, 39] width 8 height 8
click at [119, 195] on div "PO Line Items Collapse" at bounding box center [299, 196] width 504 height 15
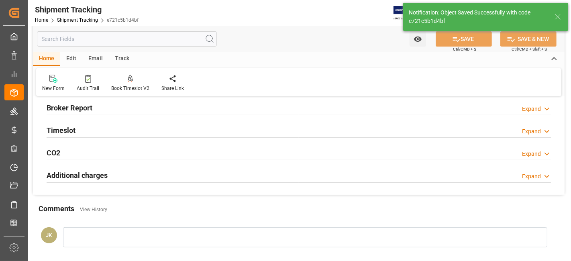
scroll to position [10, 0]
